Goal: Check status: Check status

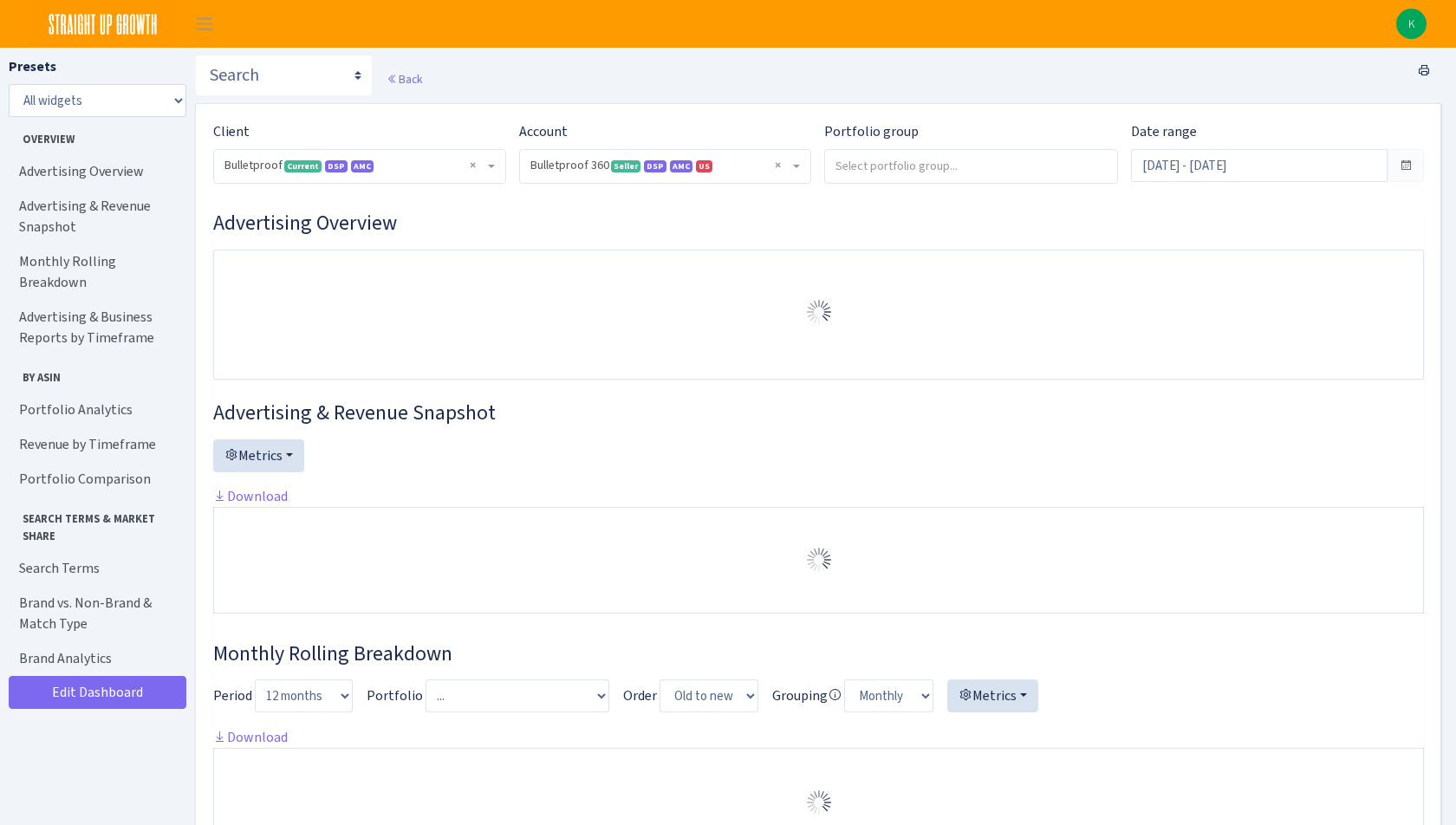
select select "3235730245795869"
click at [1273, 184] on div "Date range Aug 1, 2025 - Sep 3, 2025" at bounding box center [1277, 159] width 319 height 77
click at [1259, 161] on input "Aug 1, 2025 - Sep 3, 2025" at bounding box center [1260, 164] width 257 height 33
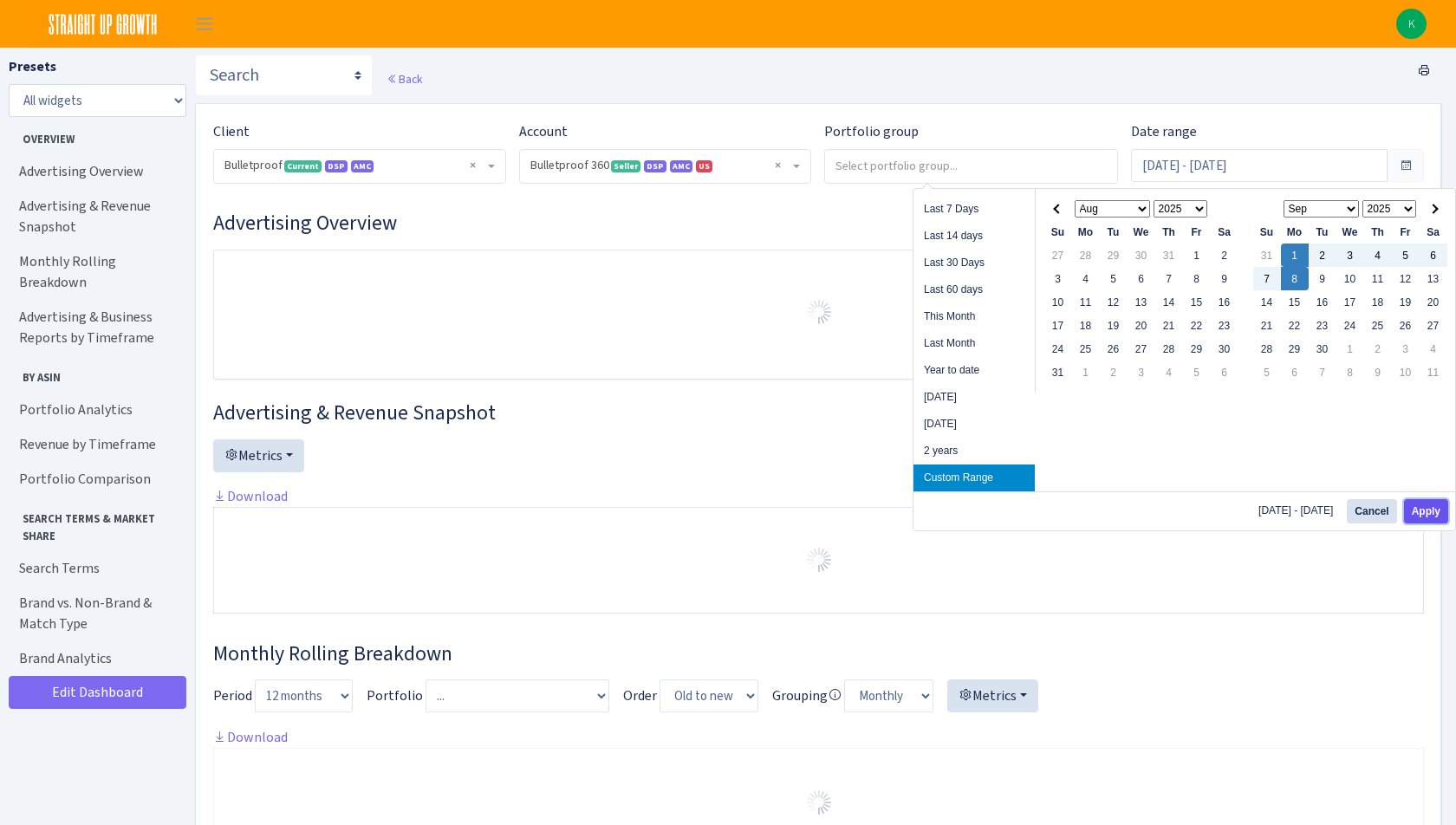
click at [1430, 503] on button "Apply" at bounding box center [1426, 511] width 44 height 25
type input "[DATE] - [DATE]"
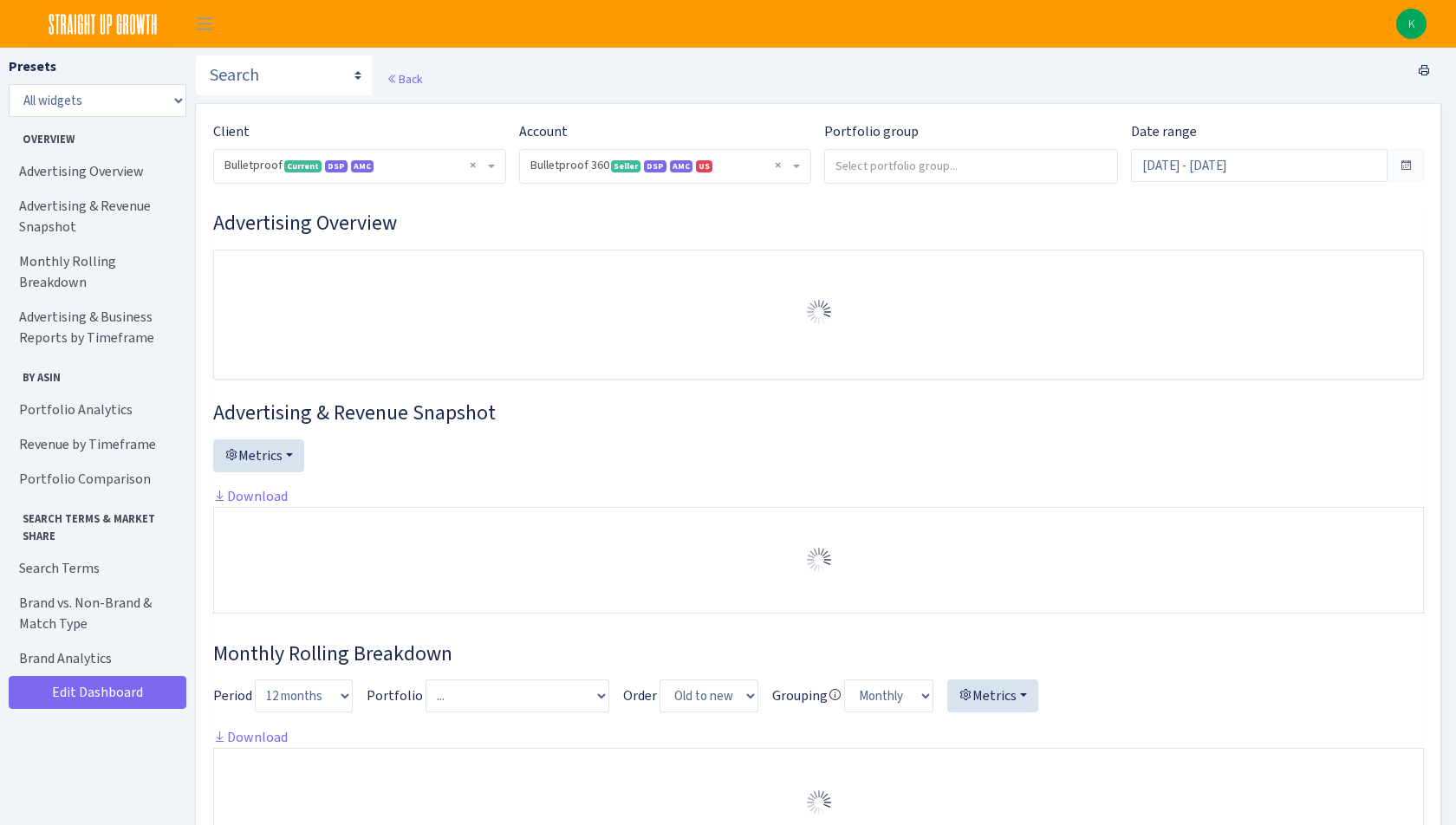
select select "3235730245795869"
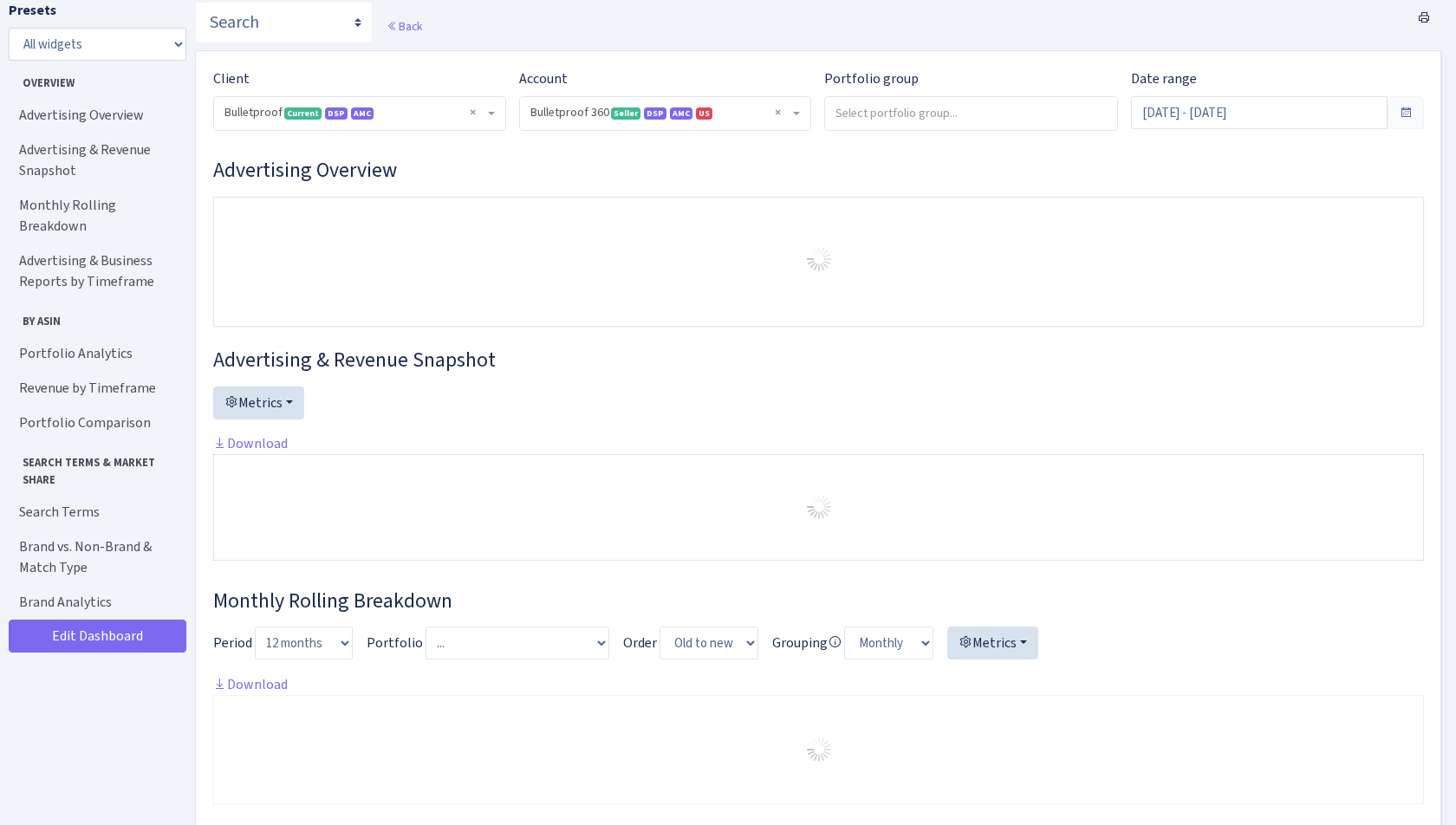
scroll to position [66, 0]
